Goal: Find specific fact: Find specific fact

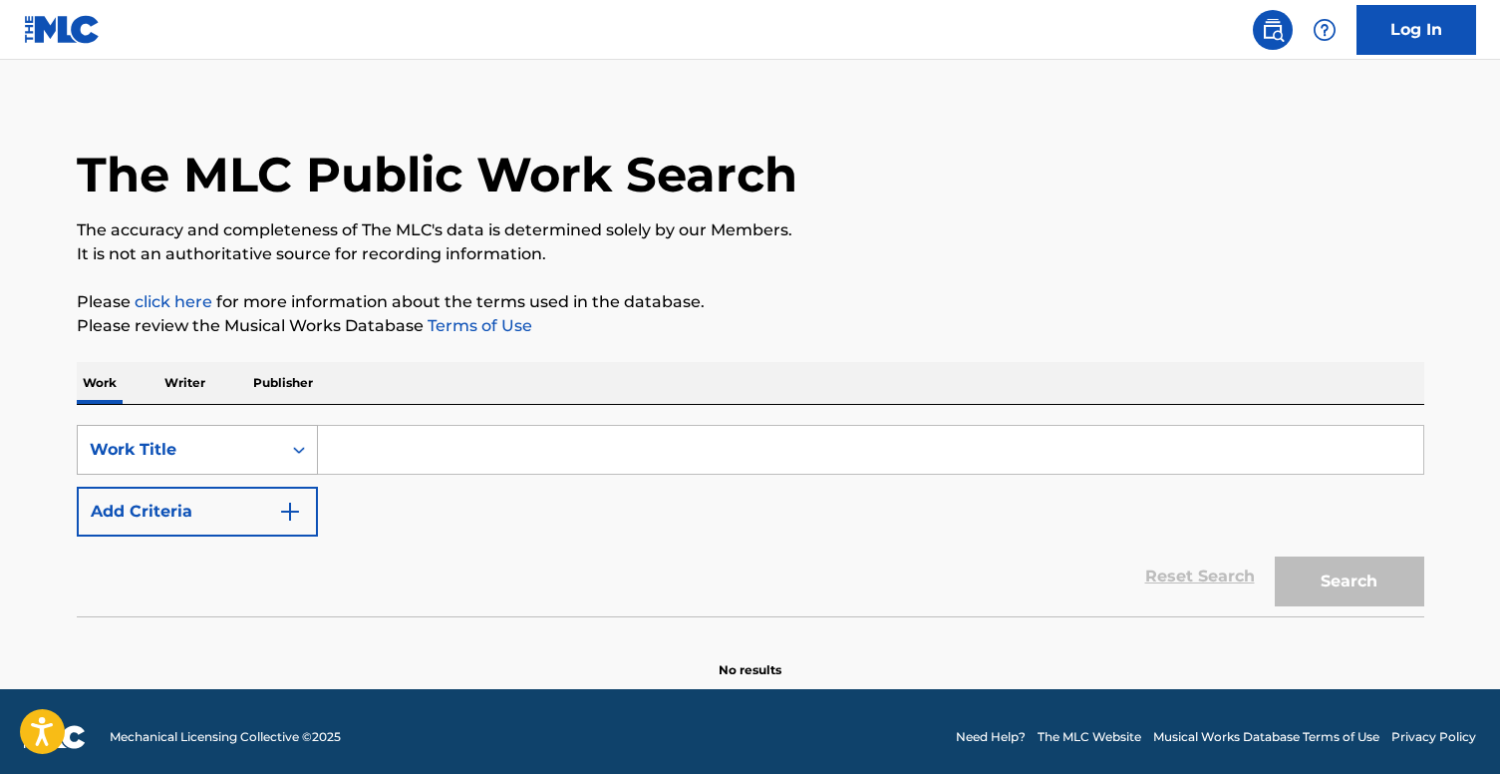
click at [292, 463] on div "Search Form" at bounding box center [299, 450] width 36 height 36
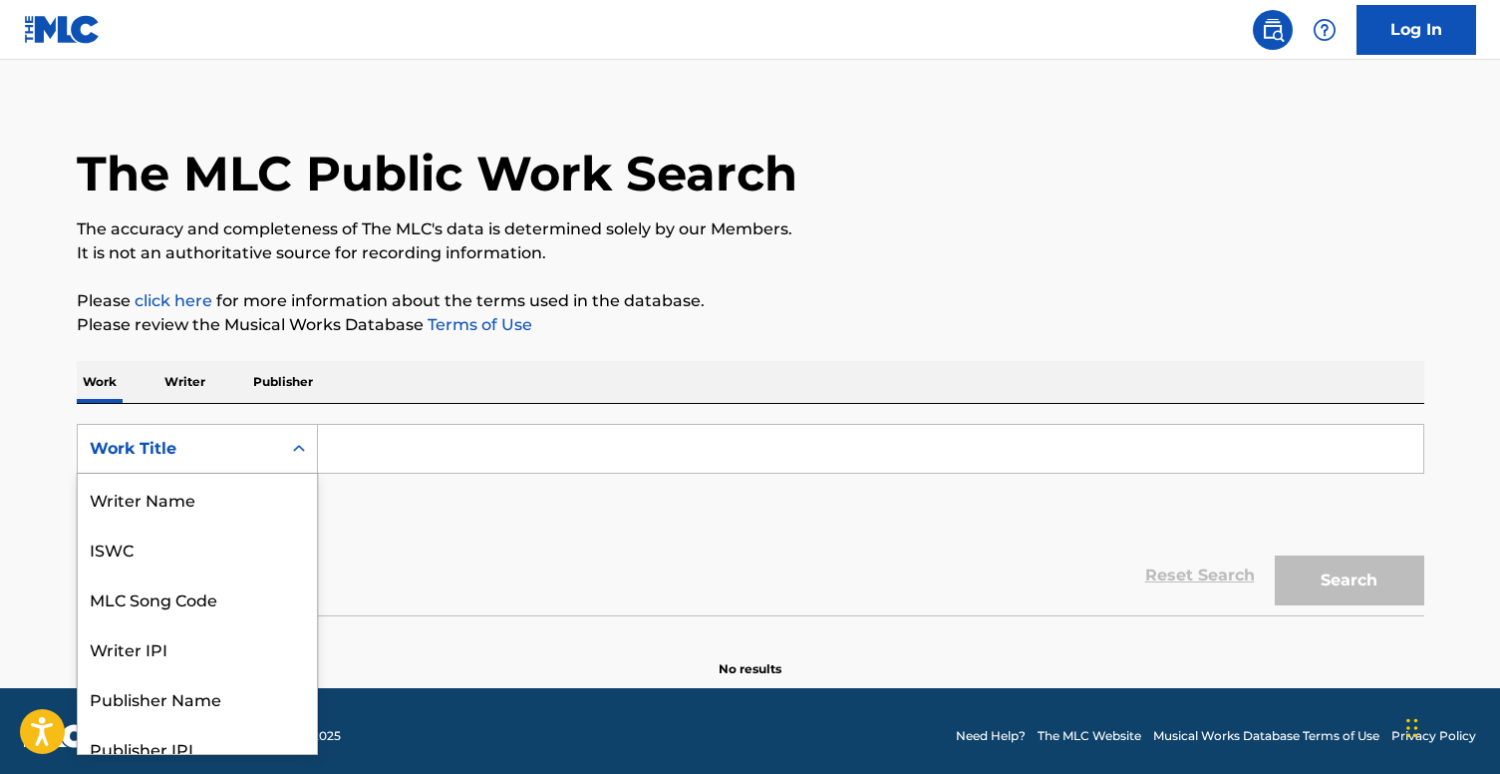
scroll to position [100, 0]
click at [198, 495] on div "MLC Song Code" at bounding box center [197, 499] width 239 height 50
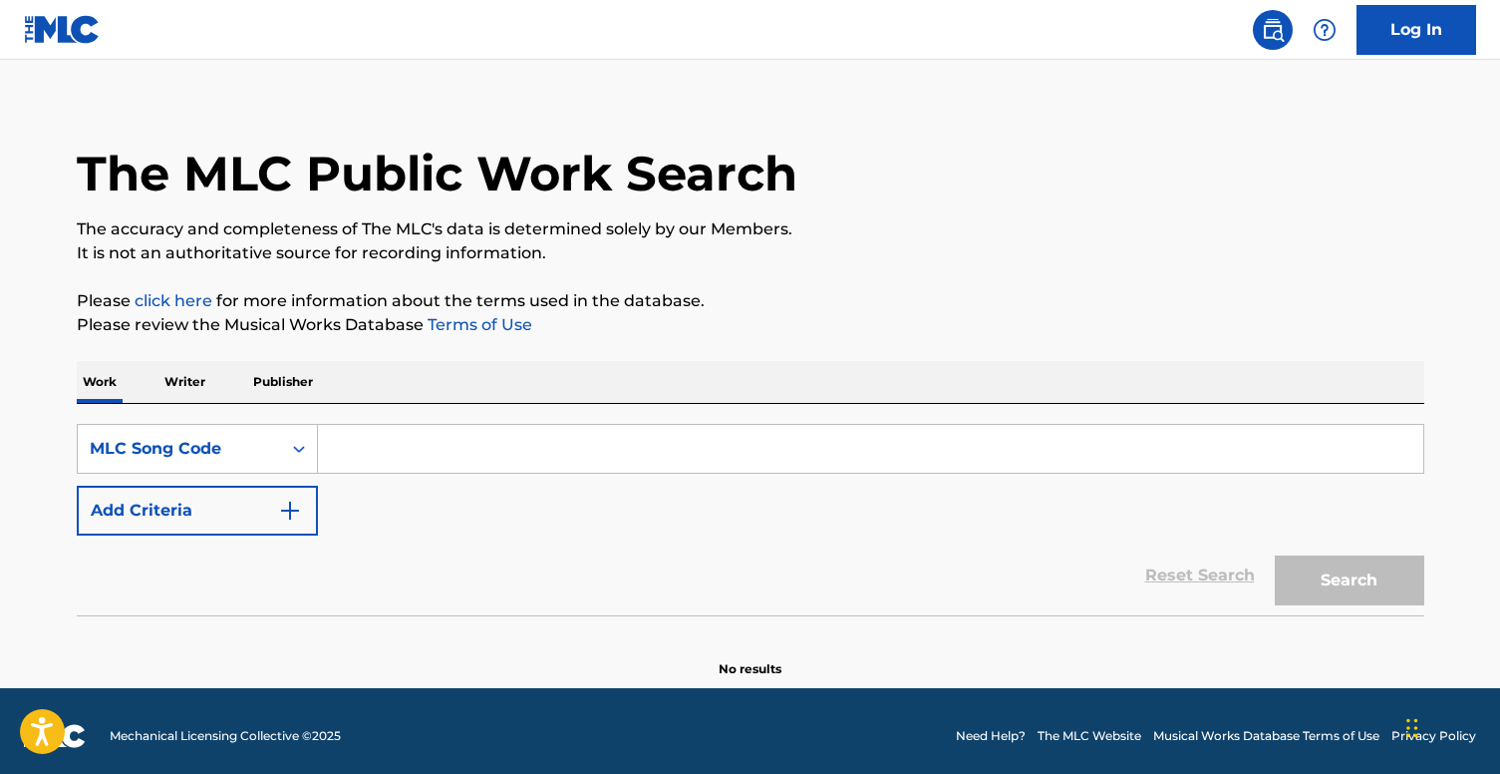
click at [455, 443] on input "Search Form" at bounding box center [871, 449] width 1106 height 48
paste input "T6849Y"
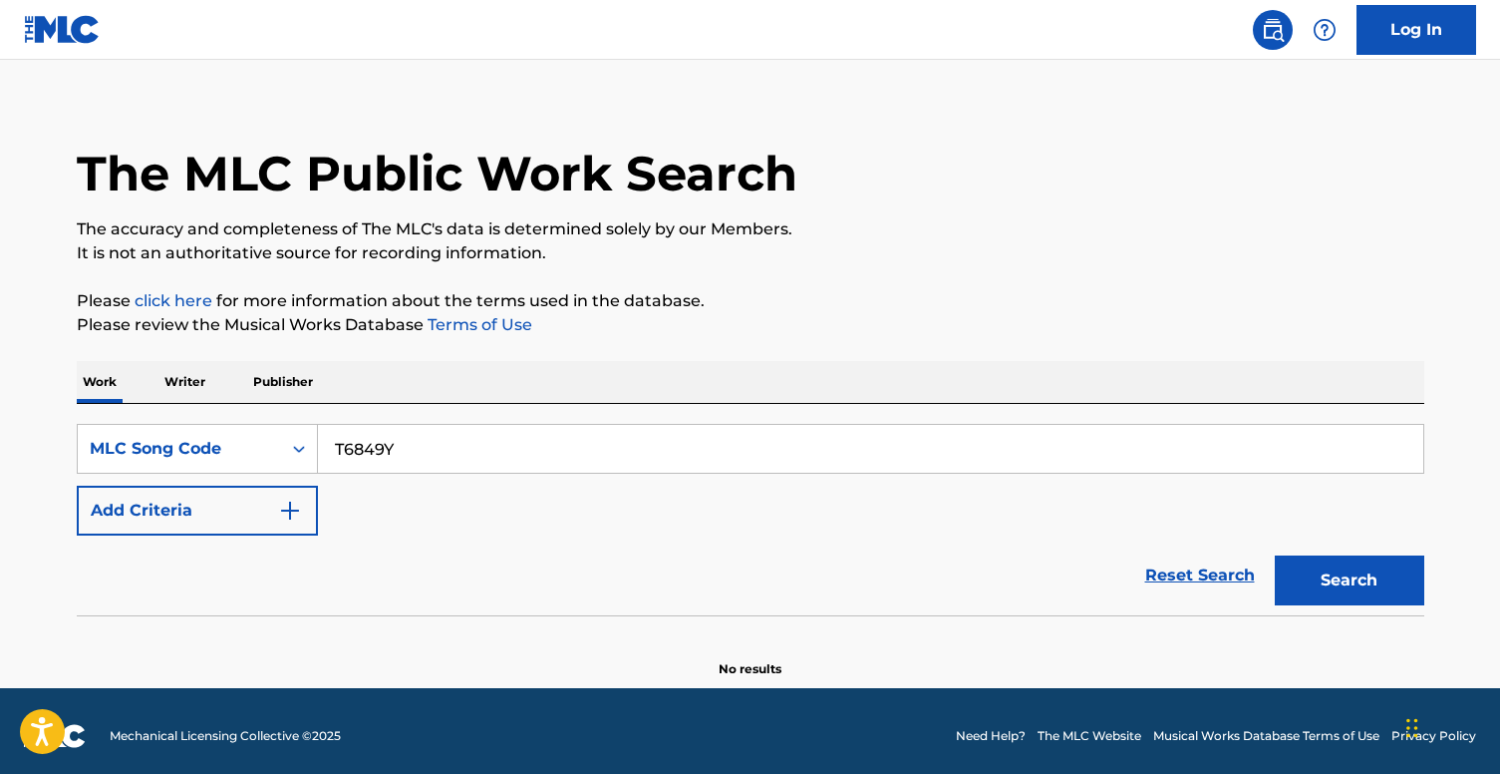
type input "T6849Y"
click at [1335, 567] on button "Search" at bounding box center [1350, 580] width 150 height 50
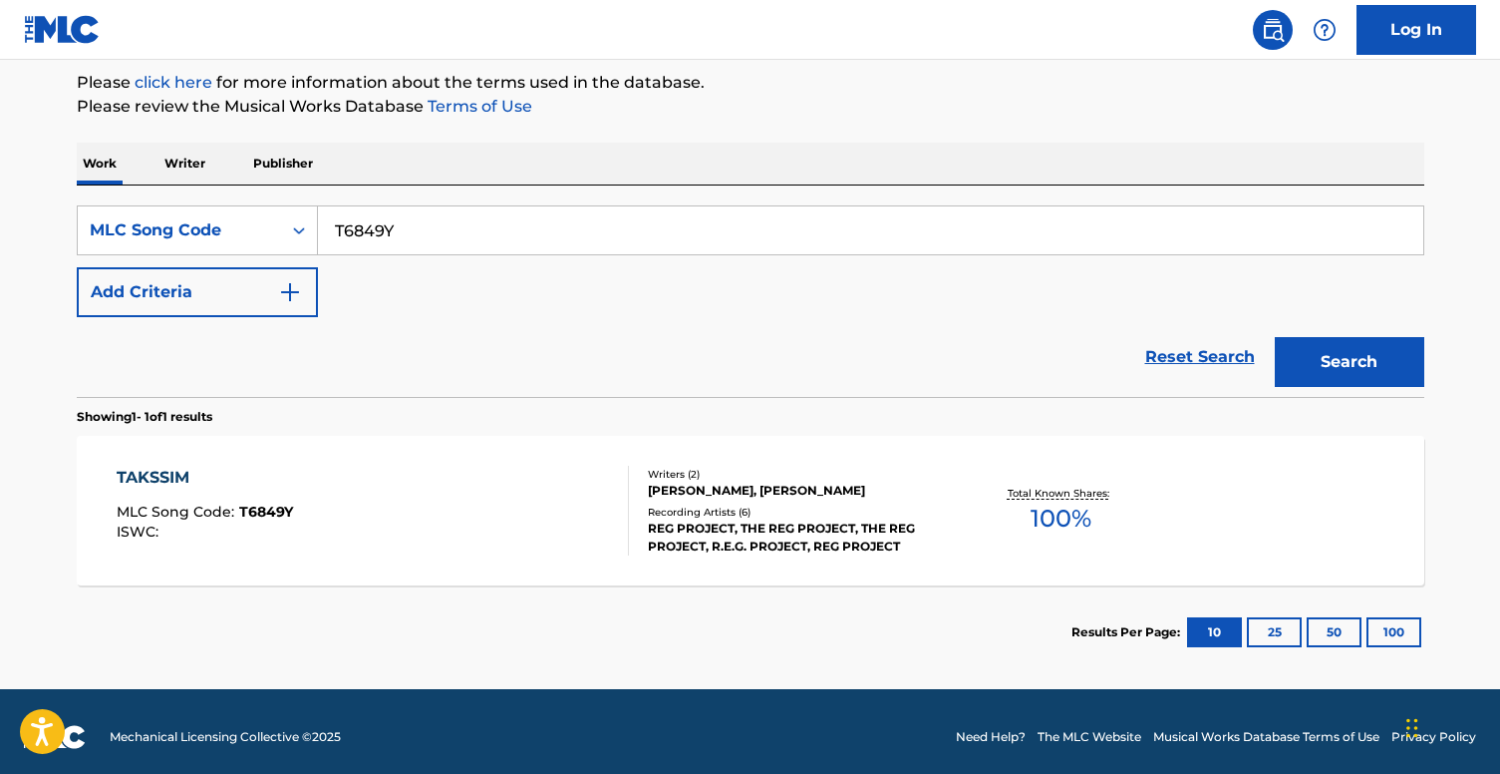
scroll to position [249, 0]
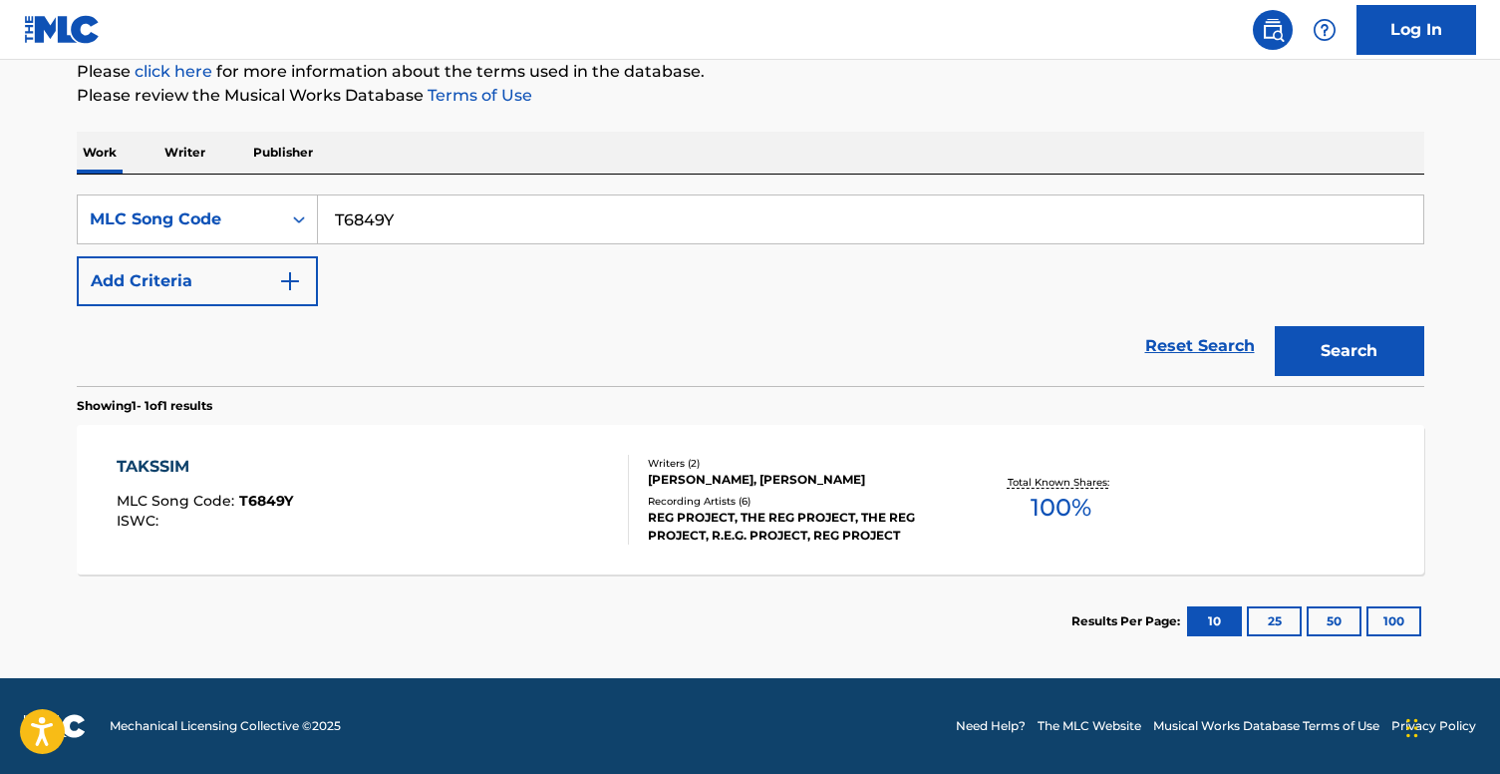
click at [484, 473] on div "TAKSSIM MLC Song Code : T6849Y ISWC :" at bounding box center [373, 500] width 512 height 90
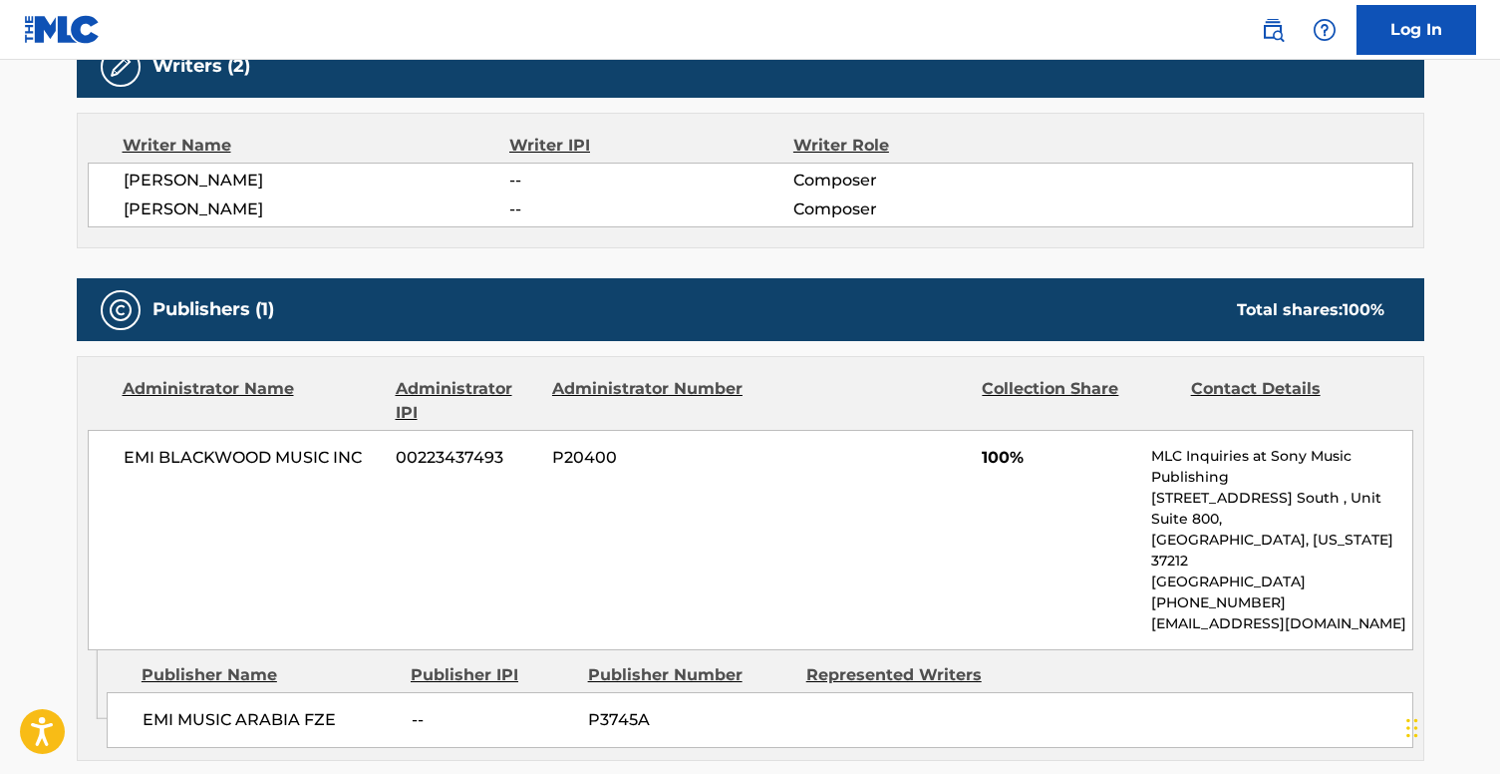
scroll to position [672, 0]
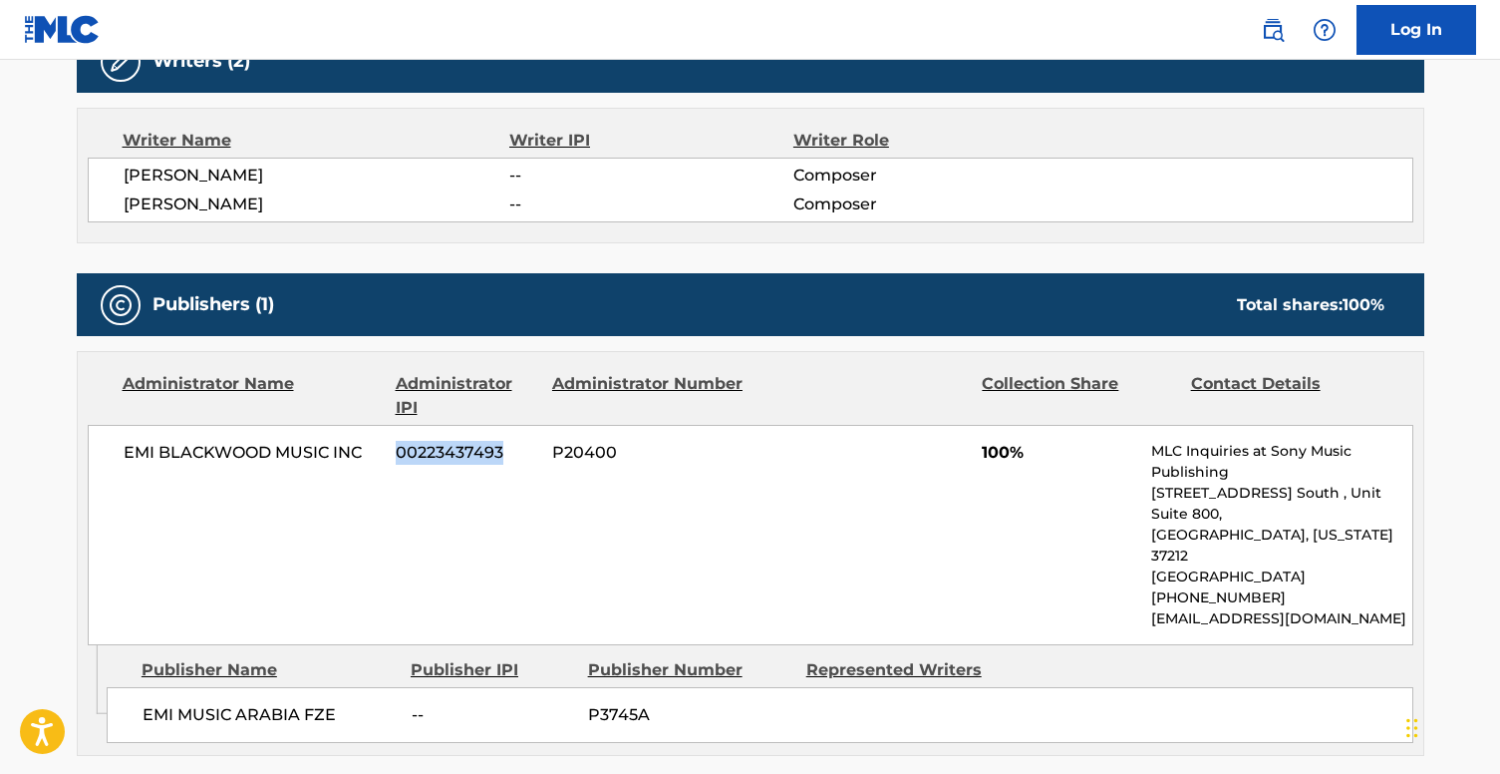
drag, startPoint x: 393, startPoint y: 452, endPoint x: 512, endPoint y: 452, distance: 119.6
click at [512, 452] on div "EMI [PERSON_NAME] MUSIC INC 00223437493 P20400 100% MLC Inquiries at Sony Music…" at bounding box center [751, 535] width 1326 height 220
copy span "00223437493"
